Goal: Information Seeking & Learning: Learn about a topic

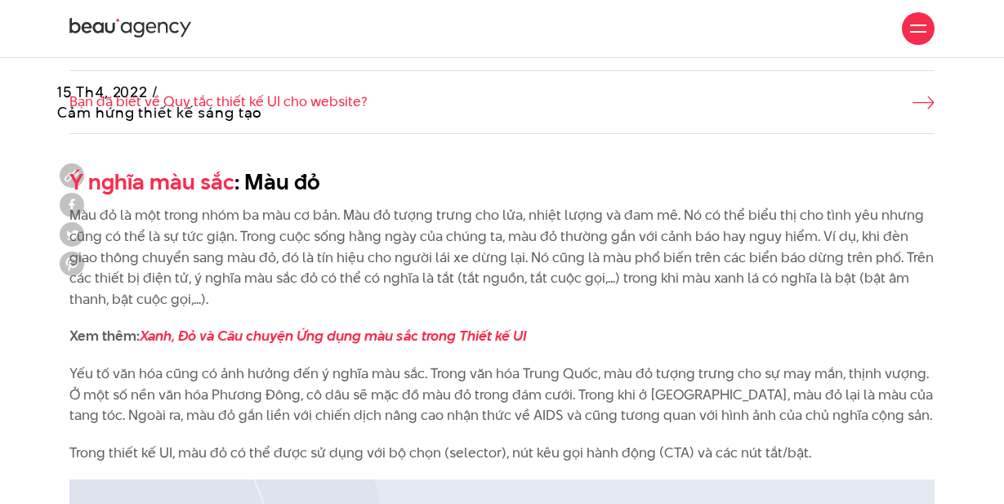
scroll to position [1126, 0]
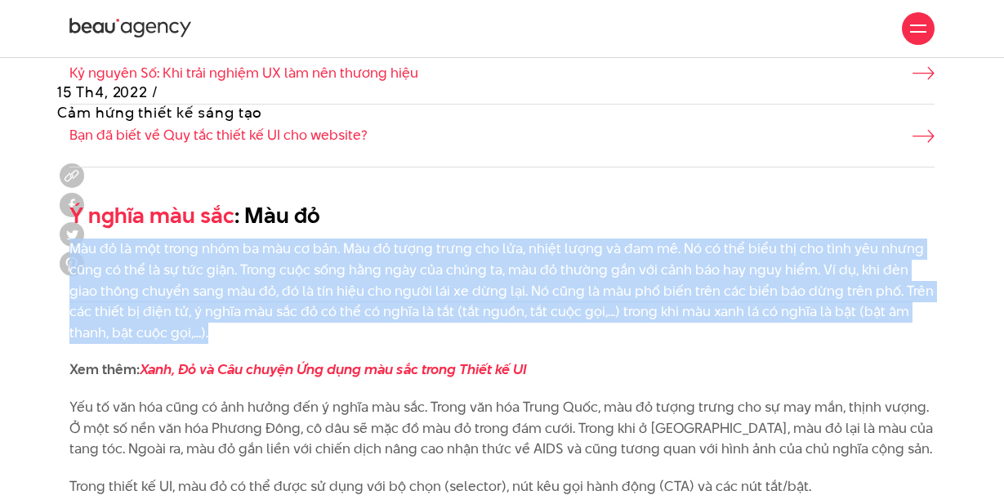
drag, startPoint x: 70, startPoint y: 219, endPoint x: 712, endPoint y: 302, distance: 647.4
click at [712, 302] on p "Màu đỏ là một trong nhóm ba màu cơ bản. Màu đỏ tượng trưng cho lửa, nhiệt lượng…" at bounding box center [501, 291] width 865 height 105
copy p "Màu đỏ là một trong nhóm ba màu cơ bản. Màu đỏ tượng trưng cho lửa, nhiệt lượng…"
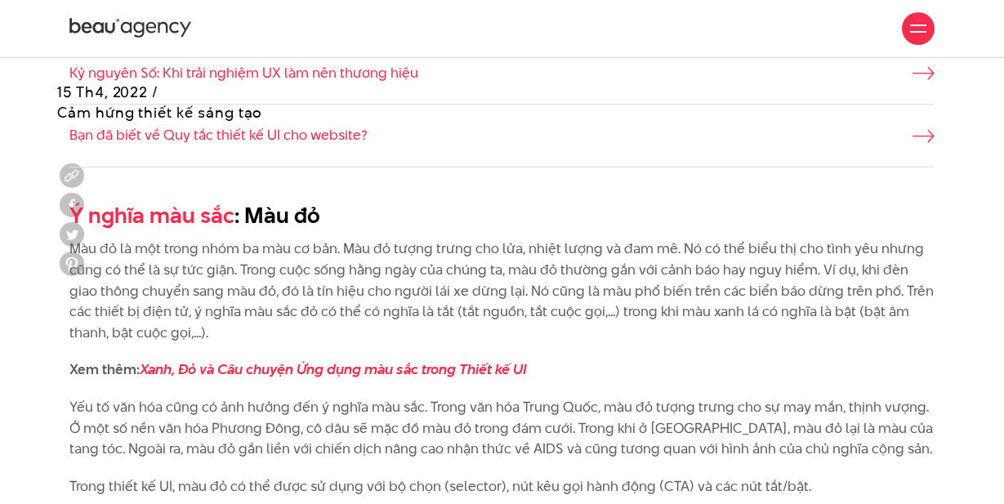
click at [263, 411] on p "Yếu tố văn hóa cũng có ảnh hưởng đến ý nghĩa màu sắc. Trong văn hóa Trung Quốc,…" at bounding box center [501, 428] width 865 height 63
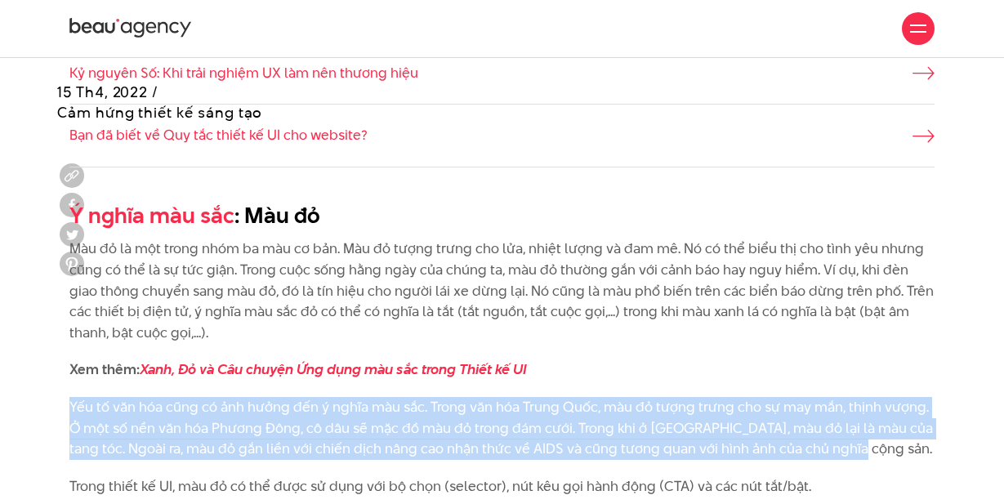
drag, startPoint x: 69, startPoint y: 377, endPoint x: 878, endPoint y: 420, distance: 809.8
click at [878, 420] on p "Yếu tố văn hóa cũng có ảnh hưởng đến ý nghĩa màu sắc. Trong văn hóa Trung Quốc,…" at bounding box center [501, 428] width 865 height 63
copy p "Yếu tố văn hóa cũng có ảnh hưởng đến ý nghĩa màu sắc. Trong văn hóa Trung Quốc,…"
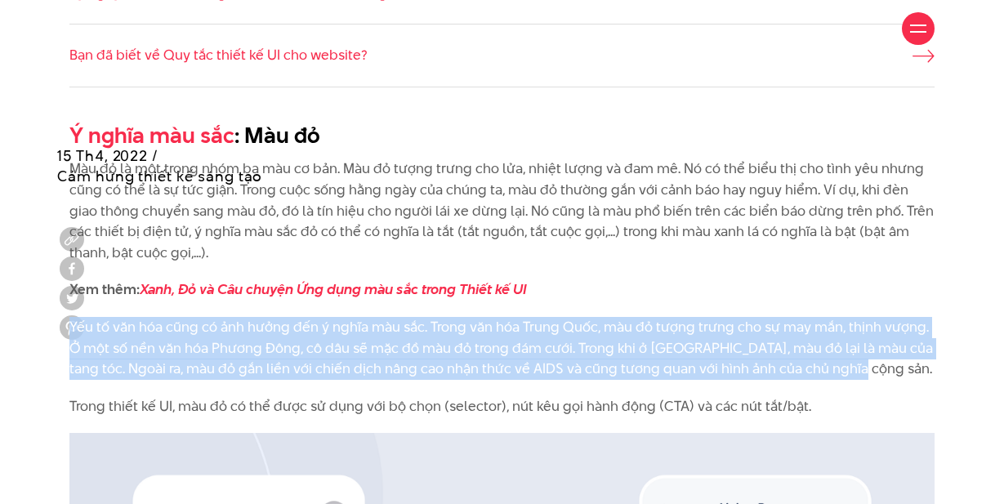
scroll to position [1270, 0]
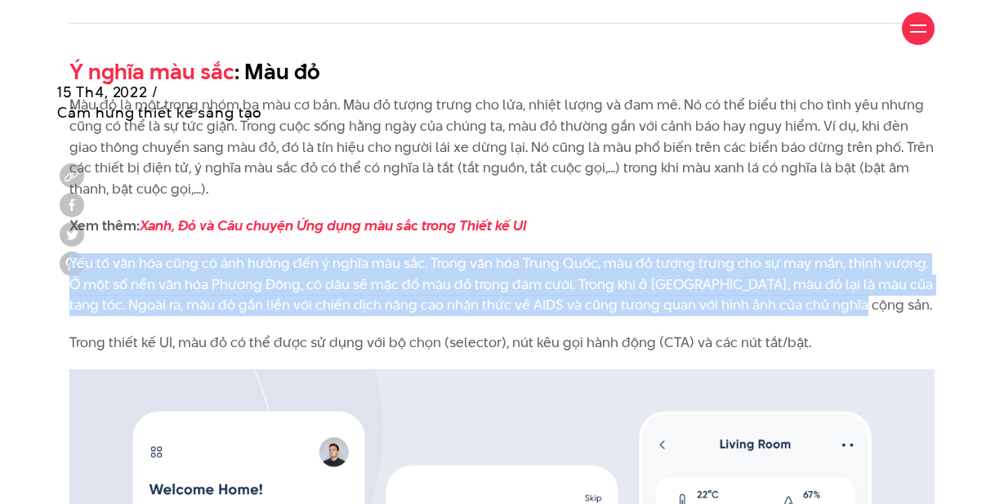
click at [933, 253] on p "Yếu tố văn hóa cũng có ảnh hưởng đến ý nghĩa màu sắc. Trong văn hóa Trung Quốc,…" at bounding box center [501, 284] width 865 height 63
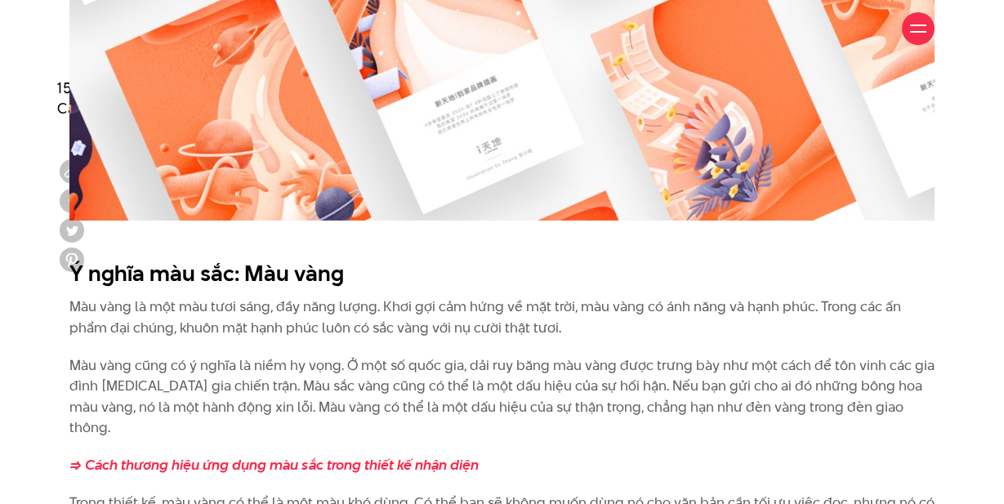
scroll to position [2994, 0]
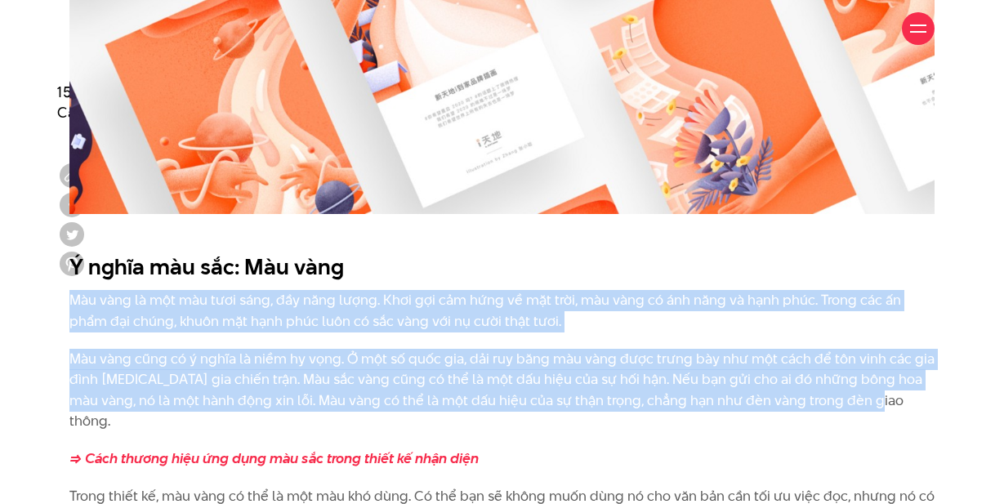
drag, startPoint x: 63, startPoint y: 271, endPoint x: 911, endPoint y: 365, distance: 853.1
copy div "Màu vàng là một màu tươi sáng, đầy năng lượng. Khơi gợi cảm hứng về mặt trời, m…"
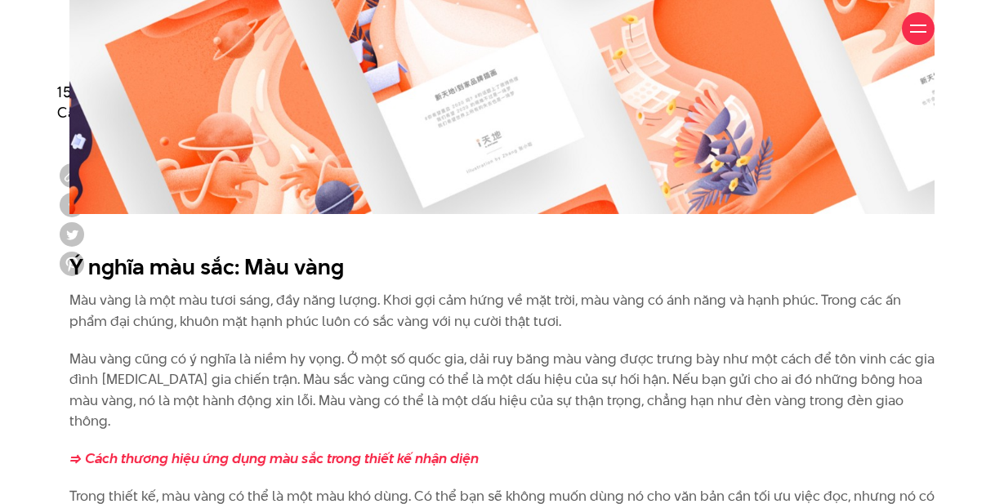
click at [437, 357] on p "Màu vàng cũng có ý nghĩa là niềm hy vọng. Ở một số quốc gia, dải ruy băng màu v…" at bounding box center [501, 390] width 865 height 83
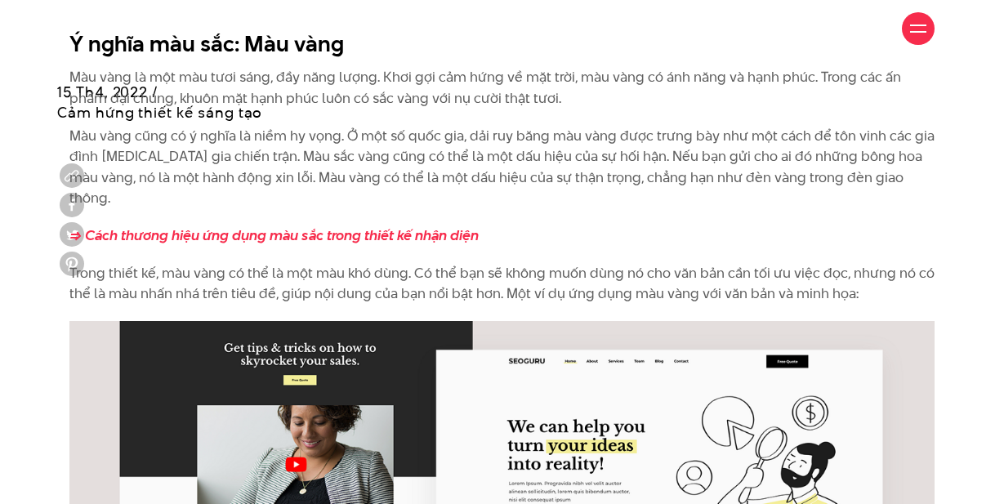
scroll to position [3220, 0]
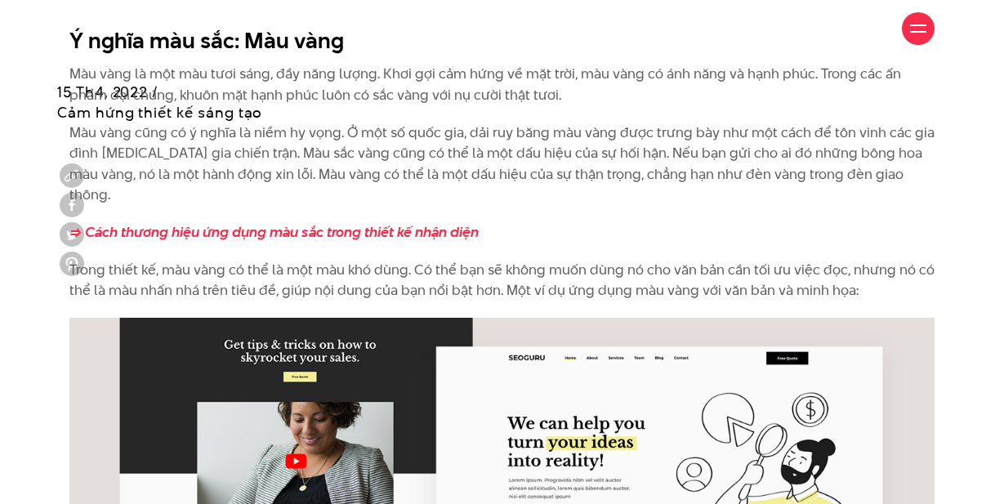
click at [109, 260] on p "Trong thiết kế, màu vàng có thể là một màu khó dùng. Có thể bạn sẽ không muốn d…" at bounding box center [501, 281] width 865 height 42
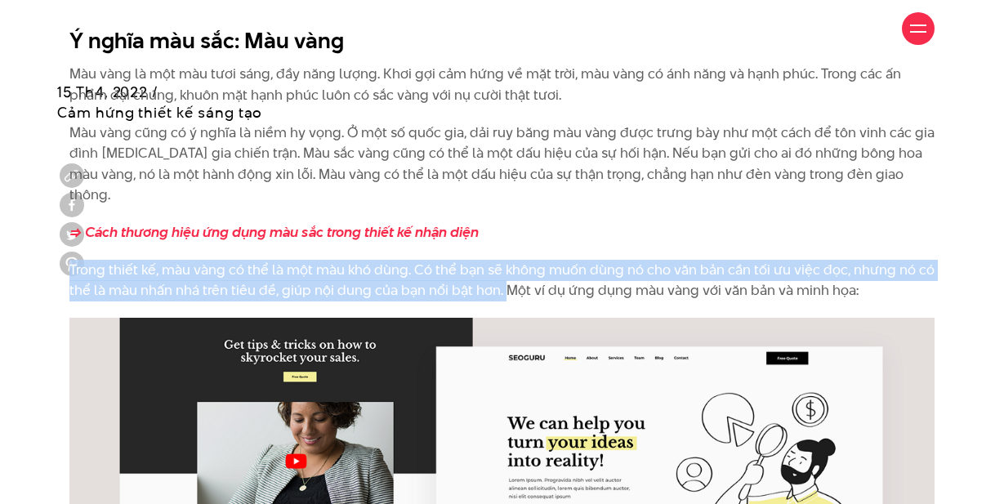
drag, startPoint x: 70, startPoint y: 217, endPoint x: 501, endPoint y: 234, distance: 430.8
click at [501, 260] on p "Trong thiết kế, màu vàng có thể là một màu khó dùng. Có thể bạn sẽ không muốn d…" at bounding box center [501, 281] width 865 height 42
copy p "Trong thiết kế, màu vàng có thể là một màu khó dùng. Có thể bạn sẽ không muốn d…"
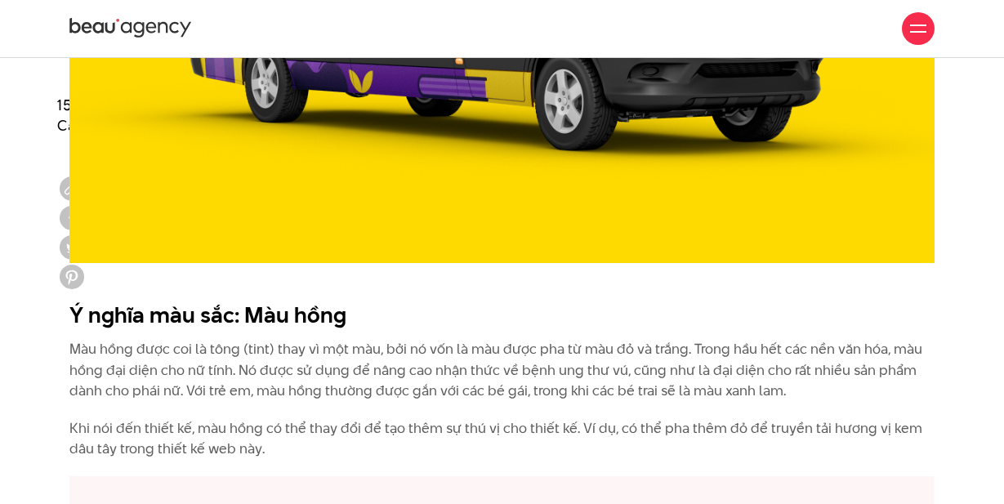
scroll to position [6882, 0]
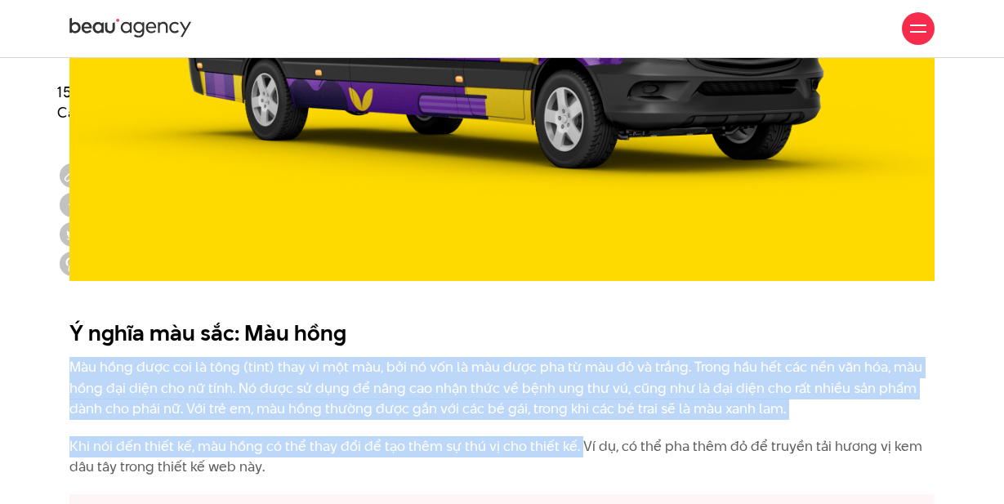
drag, startPoint x: 70, startPoint y: 296, endPoint x: 575, endPoint y: 376, distance: 511.1
copy div "Màu hồng được coi là tông (tint) thay vì một màu, bởi nó vốn là màu được pha từ…"
